Goal: Register for event/course

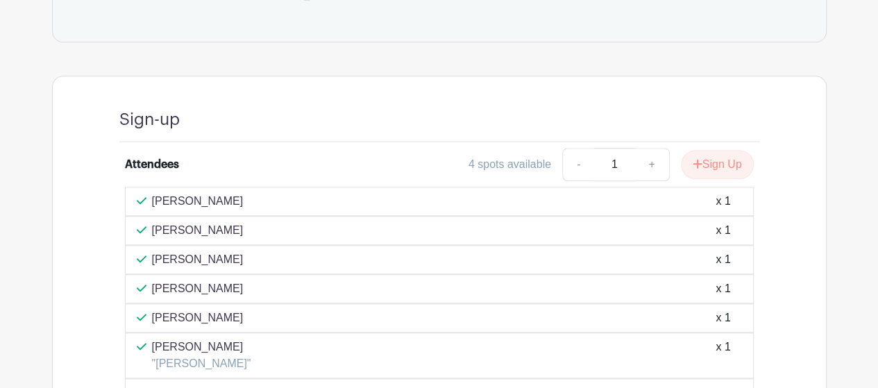
scroll to position [763, 0]
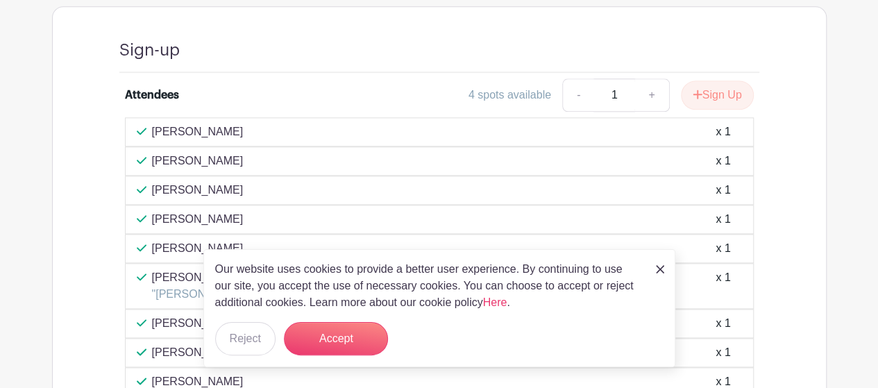
click at [660, 271] on img at bounding box center [660, 269] width 8 height 8
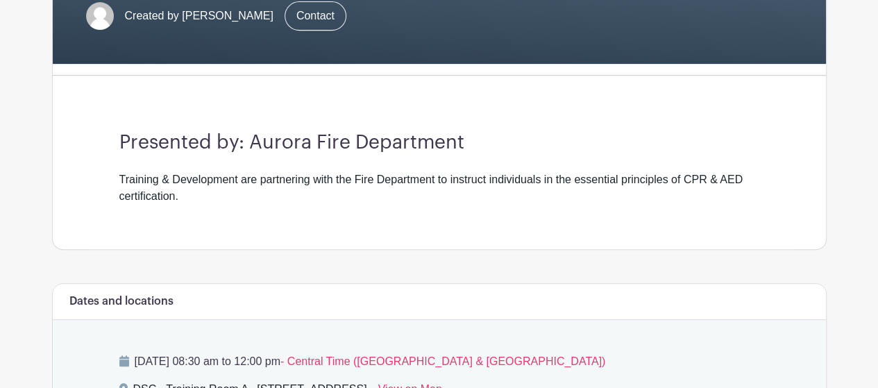
scroll to position [548, 0]
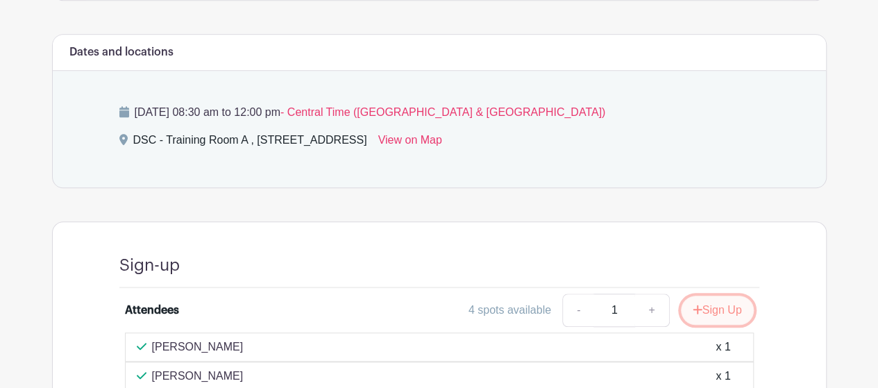
click at [715, 307] on button "Sign Up" at bounding box center [717, 310] width 73 height 29
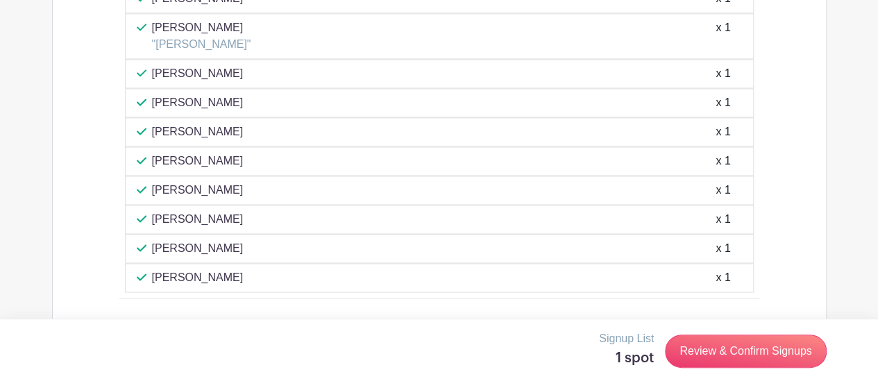
scroll to position [1034, 0]
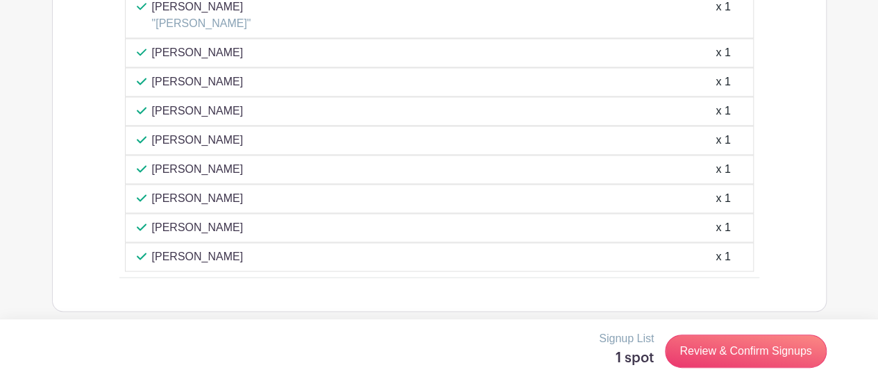
click at [278, 221] on div "Kristian Dus x 1" at bounding box center [439, 227] width 605 height 17
click at [155, 220] on p "[PERSON_NAME]" at bounding box center [198, 227] width 92 height 17
click at [182, 164] on p "[PERSON_NAME]" at bounding box center [198, 169] width 92 height 17
drag, startPoint x: 197, startPoint y: 162, endPoint x: 686, endPoint y: 171, distance: 489.2
click at [686, 171] on div "KRISTINA CHAVEZ x 1" at bounding box center [439, 169] width 629 height 29
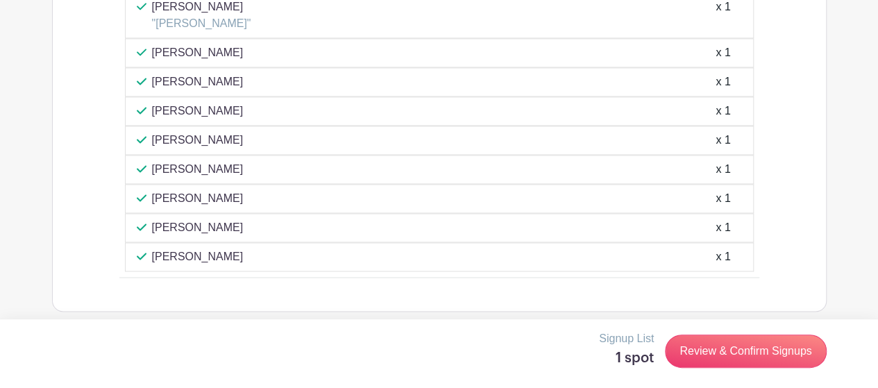
click at [734, 170] on div "KRISTINA CHAVEZ x 1" at bounding box center [439, 169] width 629 height 29
drag, startPoint x: 734, startPoint y: 157, endPoint x: 699, endPoint y: 204, distance: 58.4
click at [680, 180] on div "Vivian Talip x 1 ELIZABETH CARRIZALES x 1 Lizette Mendoza x 1 Priscilla Orozco …" at bounding box center [439, 59] width 629 height 425
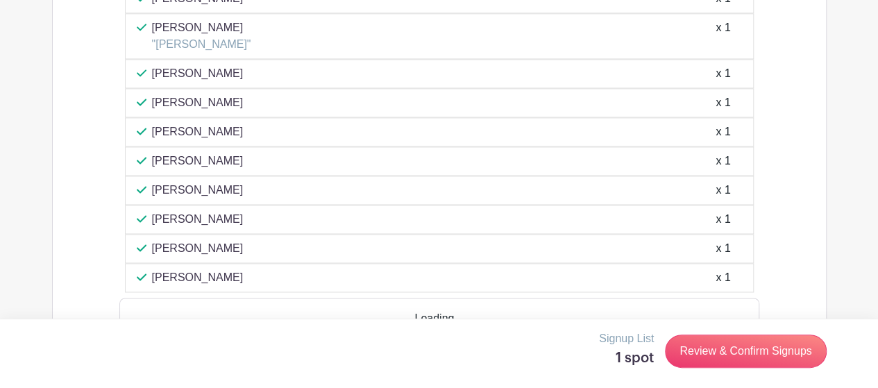
scroll to position [1034, 0]
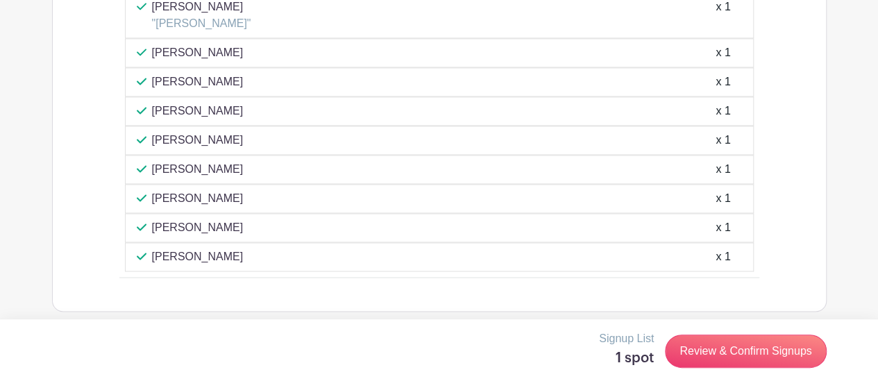
click at [175, 161] on p "[PERSON_NAME]" at bounding box center [198, 169] width 92 height 17
drag, startPoint x: 176, startPoint y: 160, endPoint x: 400, endPoint y: 160, distance: 224.1
click at [382, 161] on div "KRISTINA CHAVEZ x 1" at bounding box center [439, 169] width 605 height 17
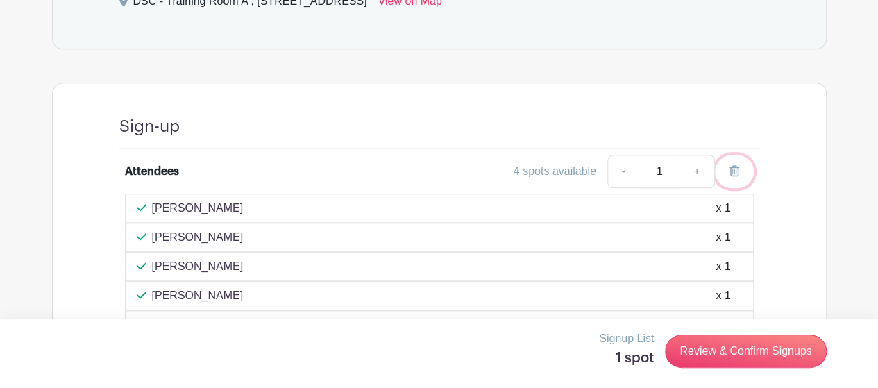
click at [734, 166] on icon at bounding box center [734, 170] width 10 height 11
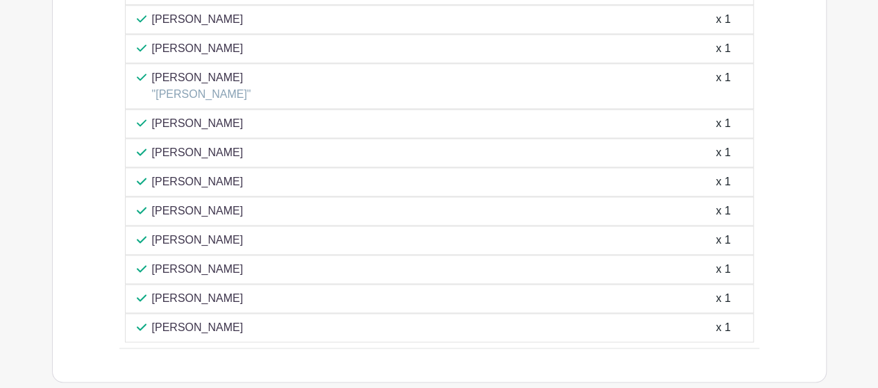
scroll to position [964, 0]
click at [297, 230] on div "KRISTINA CHAVEZ x 1" at bounding box center [439, 238] width 605 height 17
click at [257, 235] on div "KRISTINA CHAVEZ x 1" at bounding box center [439, 238] width 605 height 17
click at [220, 230] on p "[PERSON_NAME]" at bounding box center [198, 238] width 92 height 17
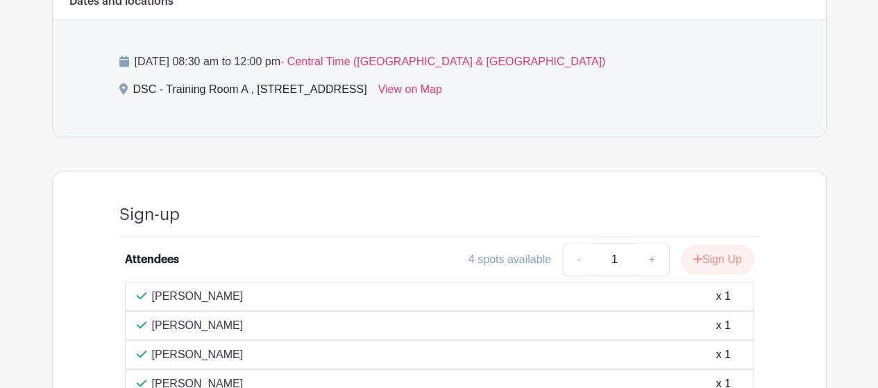
scroll to position [548, 0]
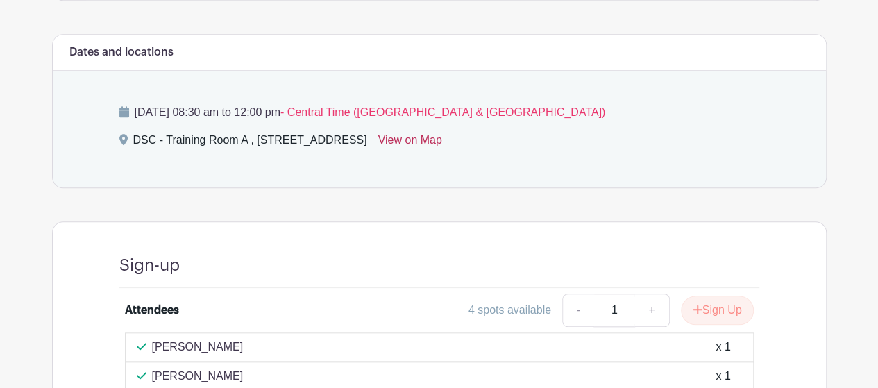
click at [442, 137] on link "View on Map" at bounding box center [410, 143] width 64 height 22
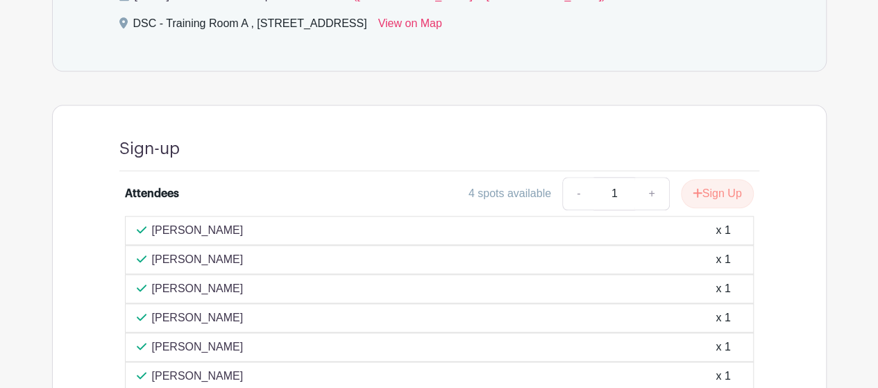
scroll to position [826, 0]
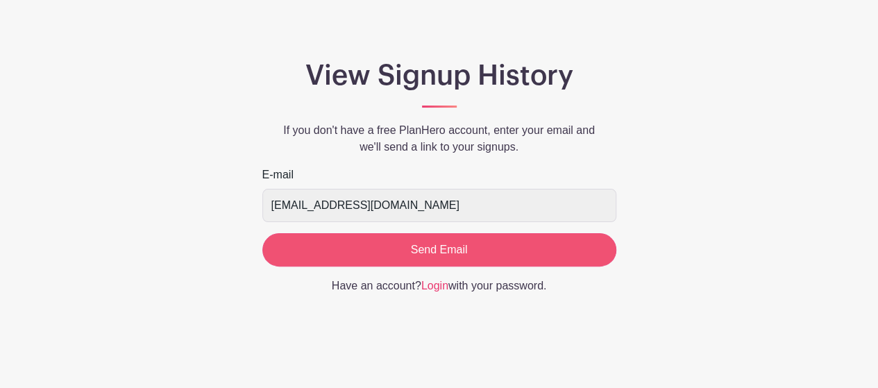
scroll to position [87, 0]
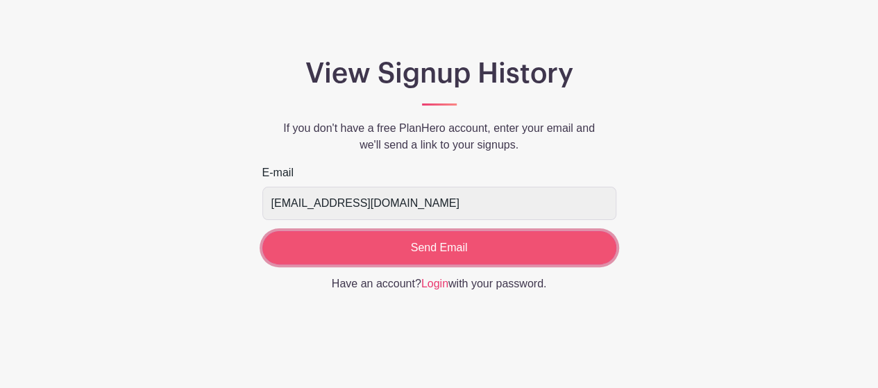
click at [437, 248] on input "Send Email" at bounding box center [439, 247] width 354 height 33
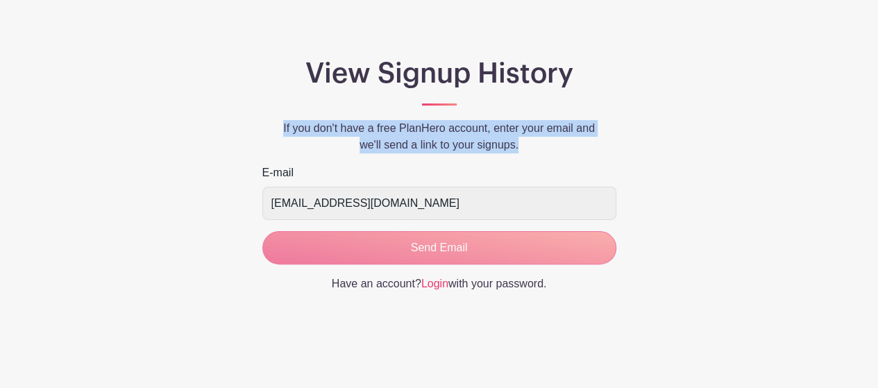
drag, startPoint x: 266, startPoint y: 127, endPoint x: 627, endPoint y: 151, distance: 362.2
click at [627, 151] on div "View Signup History If you don't have a free PlanHero account, enter your email…" at bounding box center [439, 180] width 387 height 246
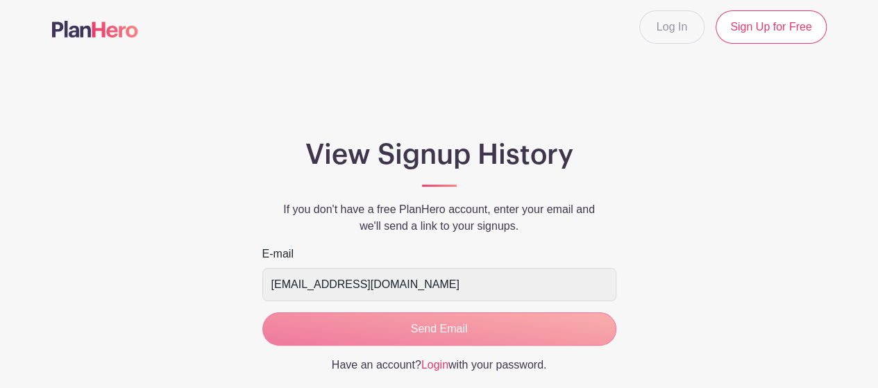
scroll to position [0, 0]
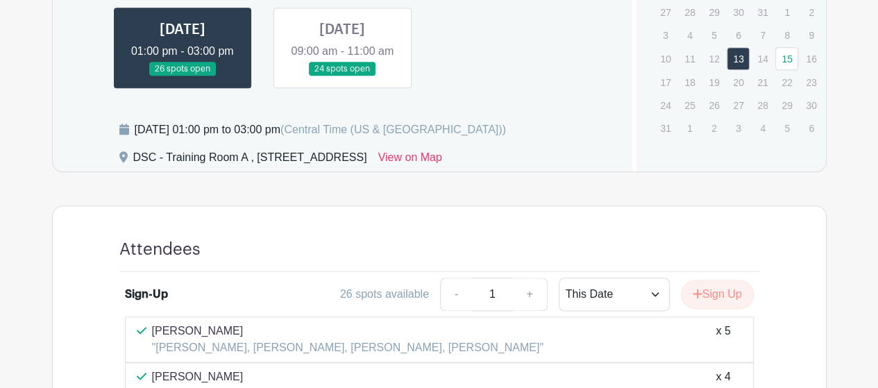
scroll to position [624, 0]
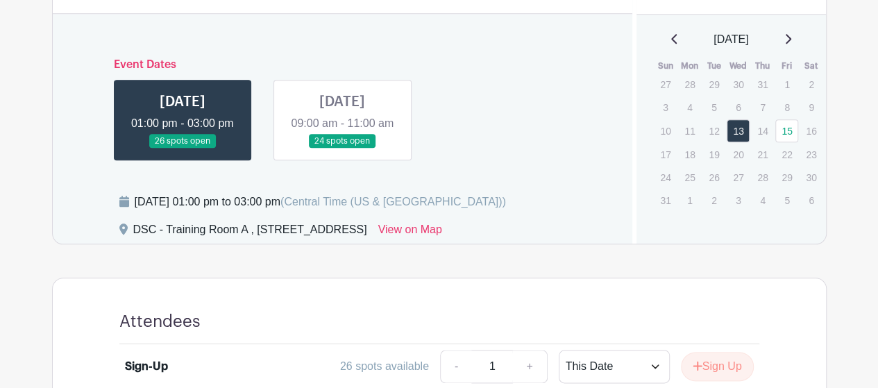
click at [342, 148] on link at bounding box center [342, 148] width 0 height 0
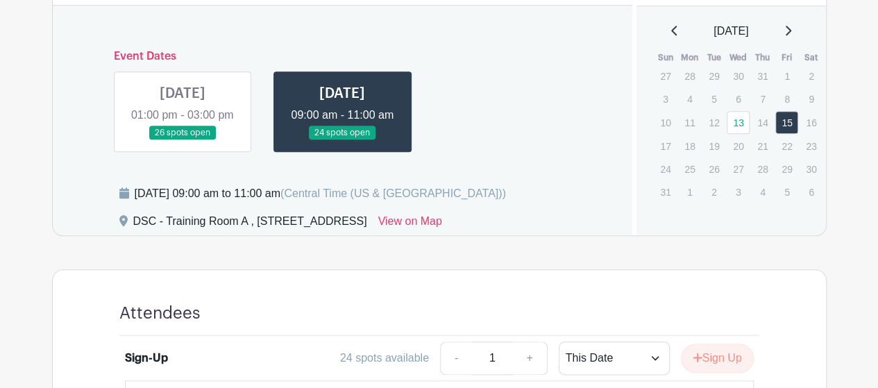
scroll to position [624, 0]
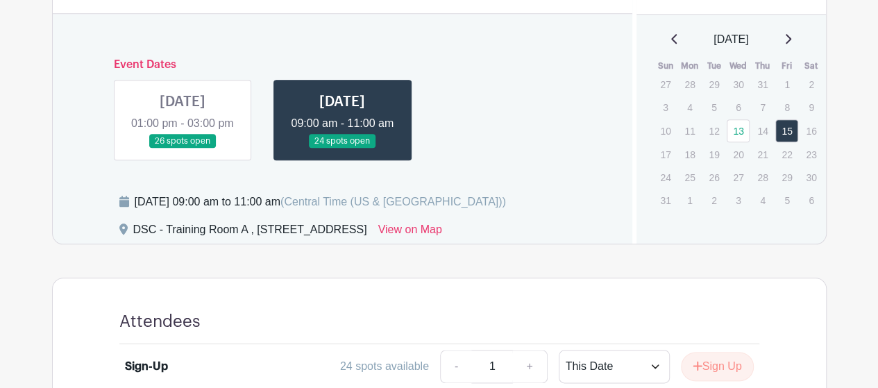
click at [182, 148] on link at bounding box center [182, 148] width 0 height 0
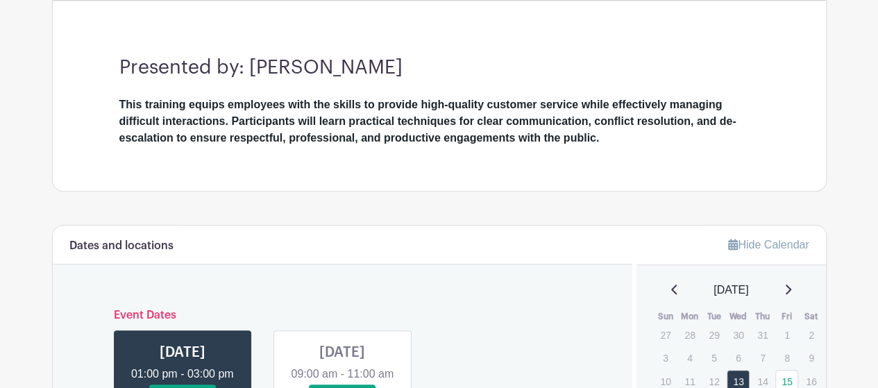
scroll to position [240, 0]
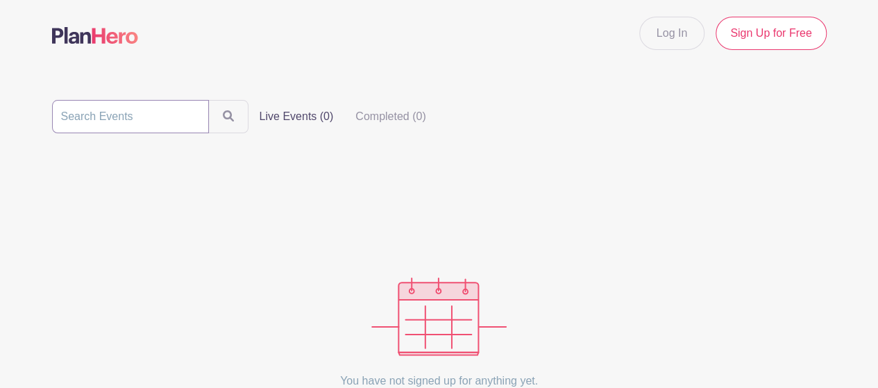
click at [154, 114] on input "search" at bounding box center [130, 116] width 157 height 33
drag, startPoint x: 244, startPoint y: 108, endPoint x: 291, endPoint y: 109, distance: 47.9
click at [248, 108] on label "Live Events (0)" at bounding box center [296, 117] width 96 height 28
click at [0, 0] on input "Live Events (0)" at bounding box center [0, 0] width 0 height 0
click at [291, 109] on label "Live Events (0)" at bounding box center [296, 117] width 96 height 28
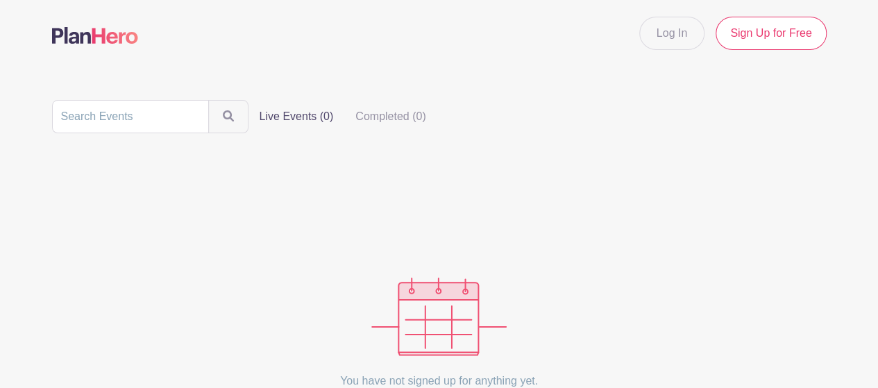
click at [0, 0] on input "Live Events (0)" at bounding box center [0, 0] width 0 height 0
click at [377, 112] on label "Completed (0)" at bounding box center [390, 117] width 92 height 28
click at [0, 0] on input "Completed (0)" at bounding box center [0, 0] width 0 height 0
click at [302, 125] on label "Live Events (0)" at bounding box center [296, 117] width 96 height 28
click at [0, 0] on input "Live Events (0)" at bounding box center [0, 0] width 0 height 0
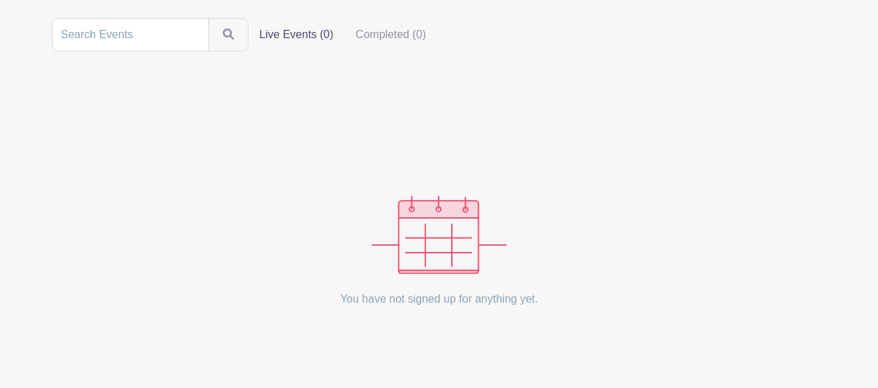
scroll to position [114, 0]
